Goal: Information Seeking & Learning: Learn about a topic

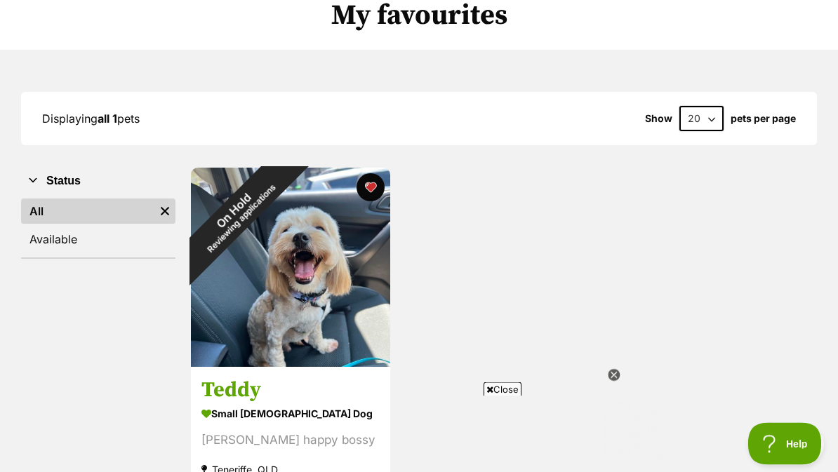
scroll to position [114, 0]
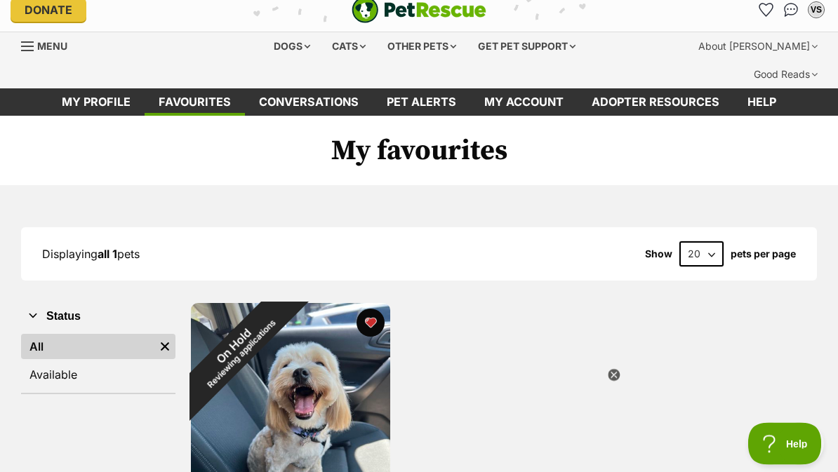
click at [284, 48] on div "Dogs" at bounding box center [292, 47] width 56 height 28
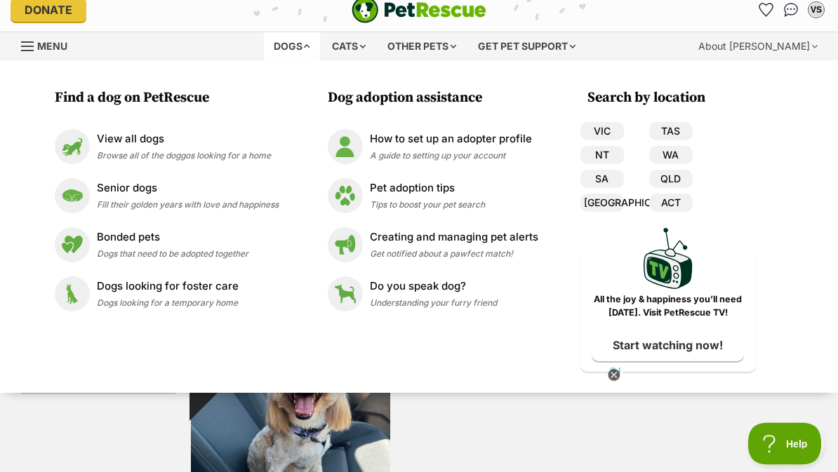
scroll to position [12, 0]
click at [149, 145] on p "View all dogs" at bounding box center [184, 139] width 174 height 16
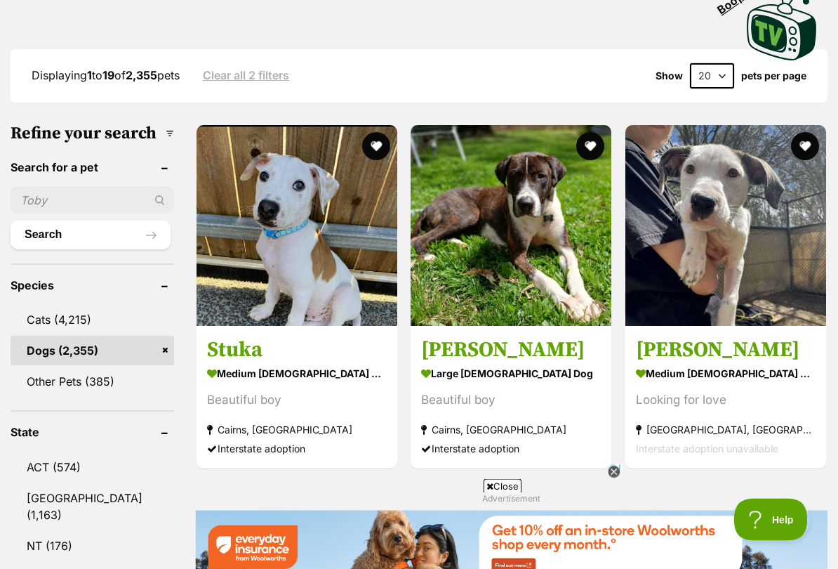
scroll to position [396, 0]
click at [74, 472] on link "QLD (780)" at bounding box center [93, 576] width 164 height 29
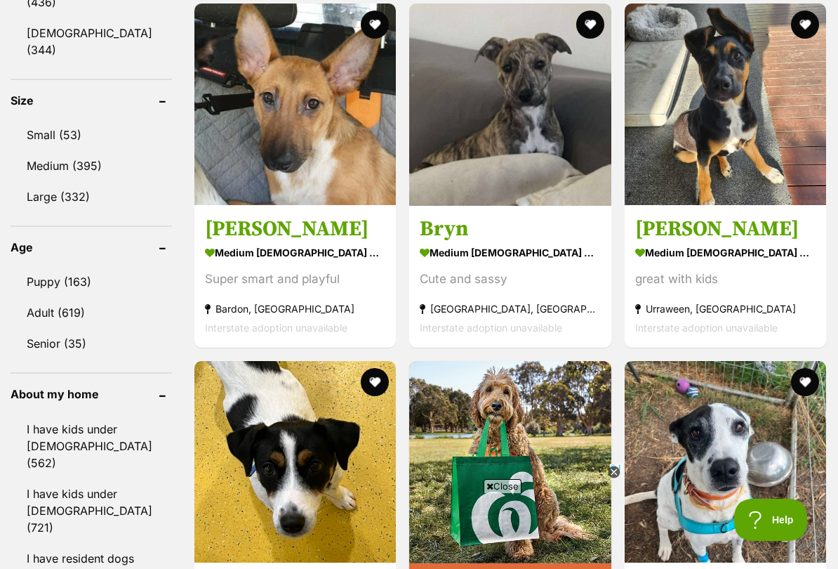
scroll to position [1392, 0]
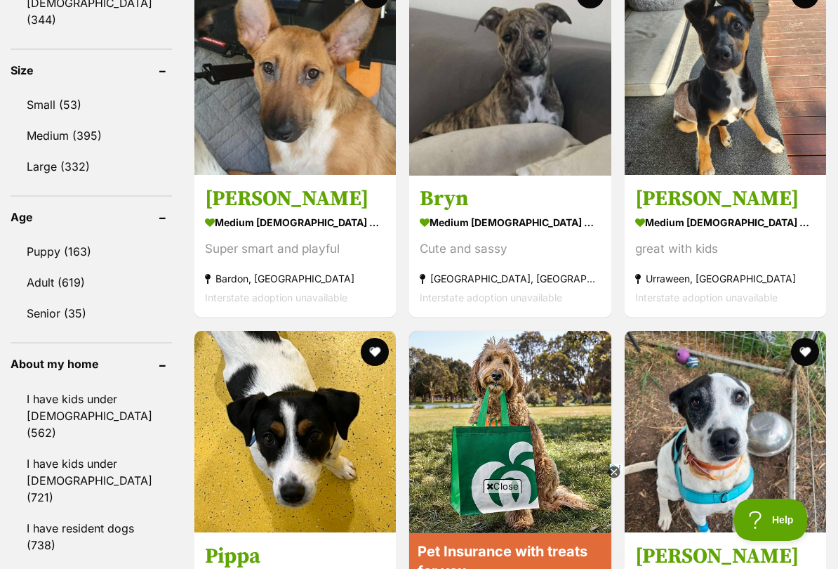
click at [73, 267] on link "Adult (619)" at bounding box center [91, 281] width 161 height 29
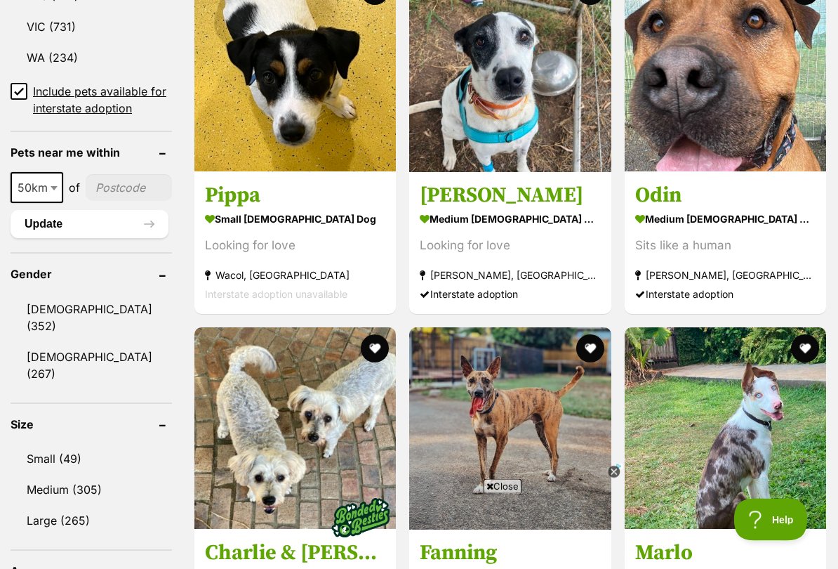
scroll to position [1042, 0]
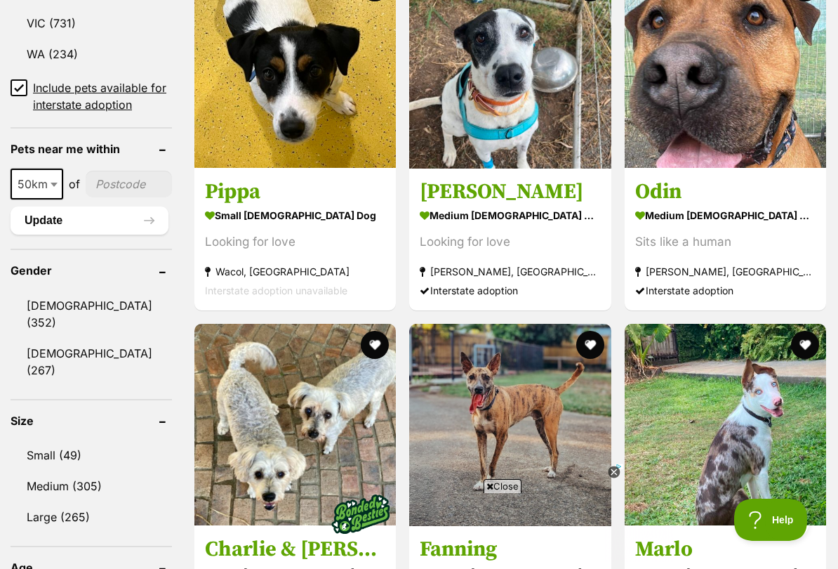
click at [67, 440] on link "Small (49)" at bounding box center [91, 454] width 161 height 29
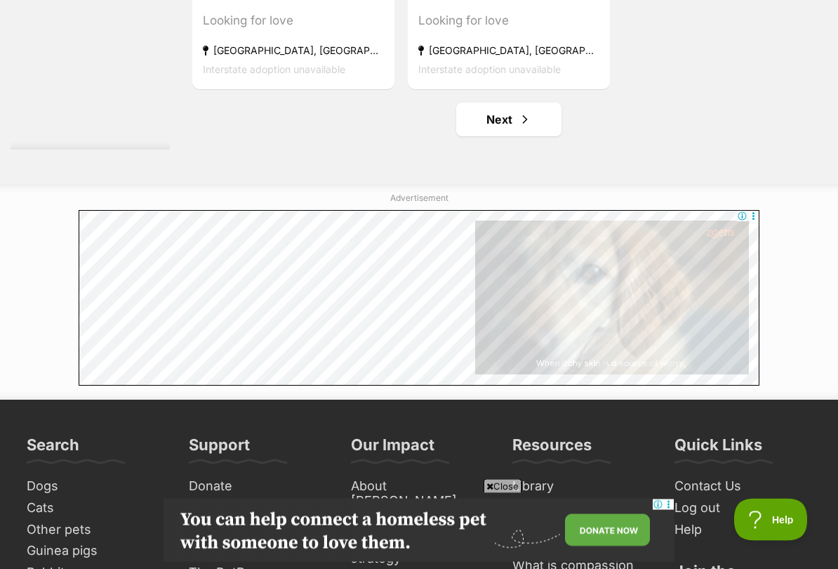
scroll to position [3055, 0]
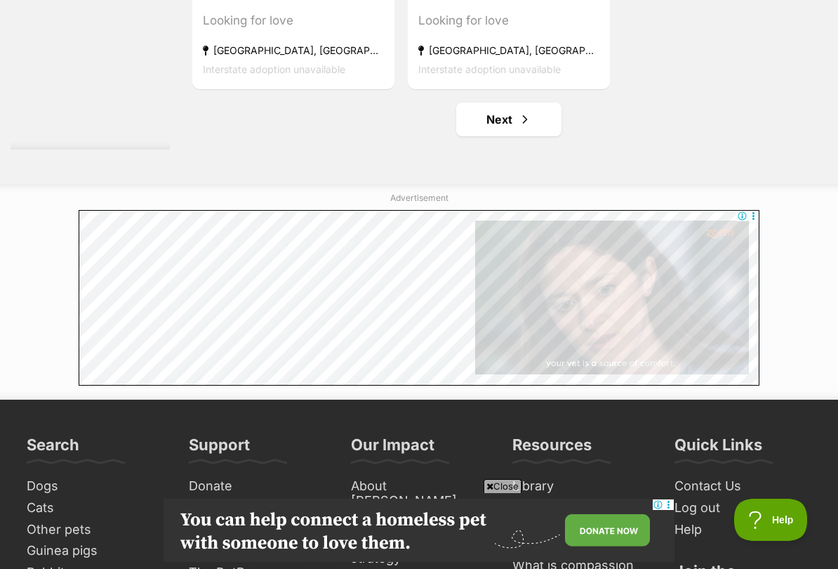
click at [522, 136] on link "Next" at bounding box center [508, 119] width 105 height 34
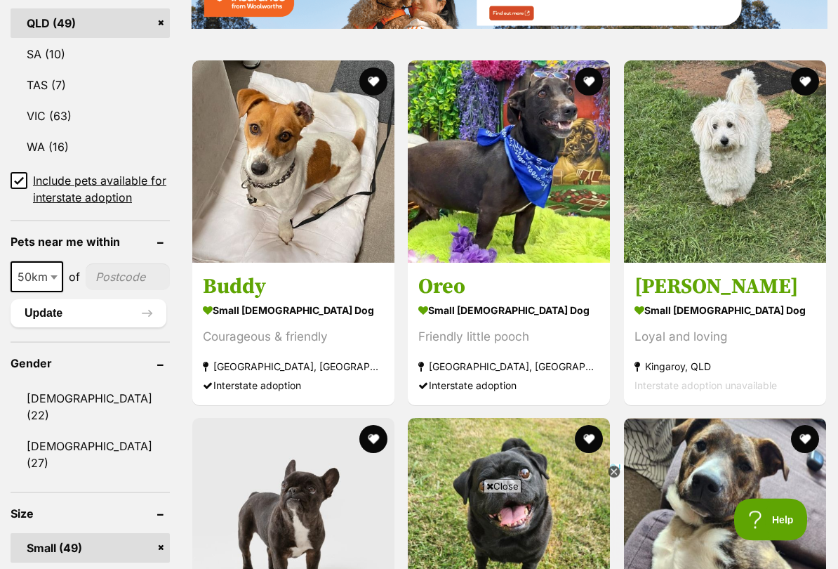
scroll to position [949, 0]
